Goal: Task Accomplishment & Management: Complete application form

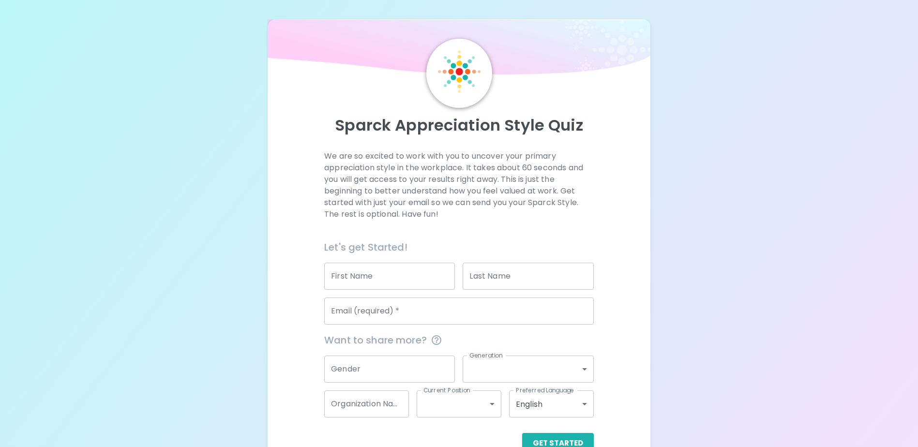
scroll to position [26, 0]
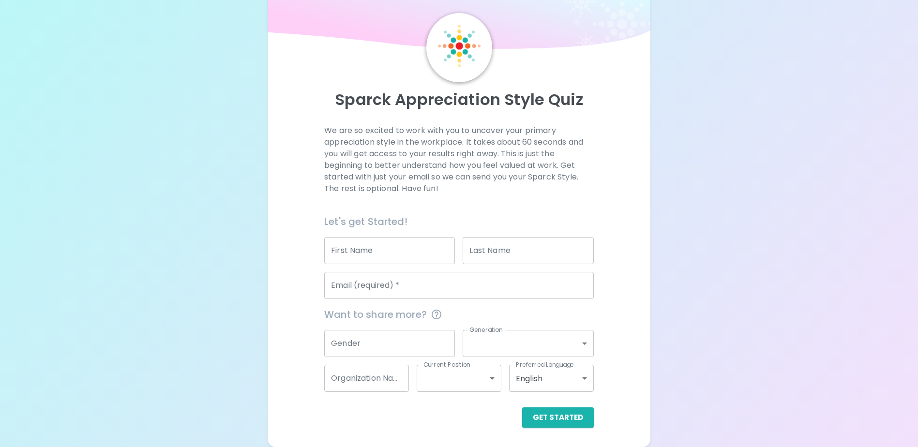
click at [420, 253] on input "First Name" at bounding box center [389, 250] width 131 height 27
click at [518, 248] on input "Last Name" at bounding box center [528, 250] width 131 height 27
click at [406, 243] on input "First Name" at bounding box center [389, 250] width 131 height 27
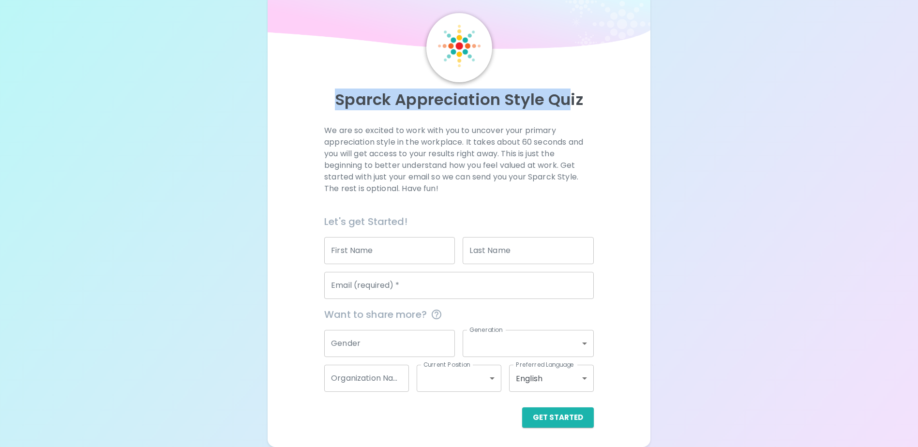
drag, startPoint x: 337, startPoint y: 99, endPoint x: 572, endPoint y: 102, distance: 235.3
click at [572, 102] on p "Sparck Appreciation Style Quiz" at bounding box center [458, 99] width 359 height 19
click at [402, 91] on p "Sparck Appreciation Style Quiz" at bounding box center [458, 99] width 359 height 19
drag, startPoint x: 398, startPoint y: 99, endPoint x: 591, endPoint y: 99, distance: 193.6
click at [591, 99] on p "Sparck Appreciation Style Quiz" at bounding box center [458, 99] width 359 height 19
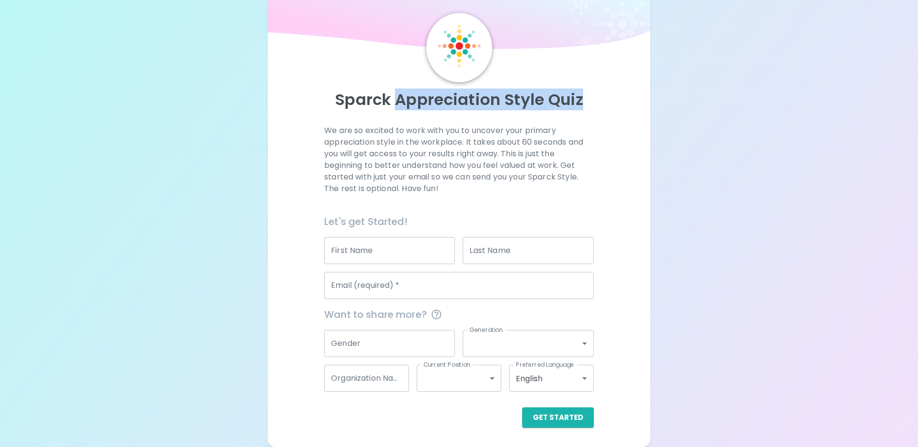
copy p "Appreciation Style Quiz"
